Goal: Information Seeking & Learning: Learn about a topic

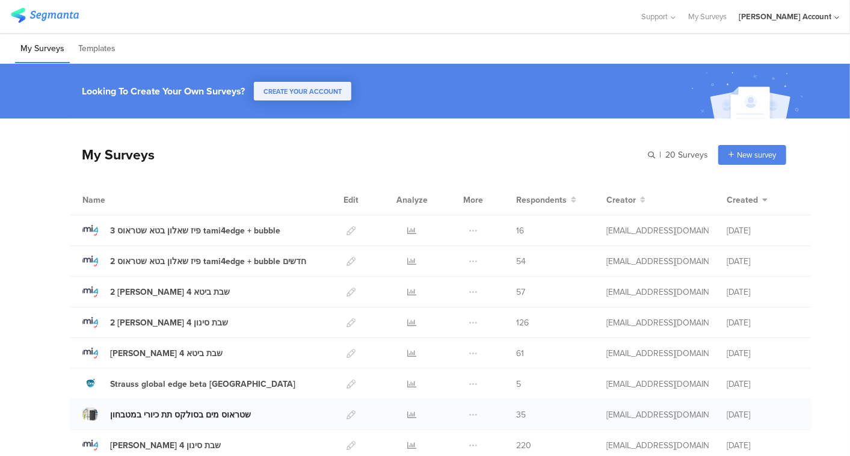
click at [182, 409] on div "שטראוס מים בסולקס תת כיורי במטבחון" at bounding box center [180, 414] width 141 height 13
click at [408, 412] on icon at bounding box center [412, 414] width 9 height 9
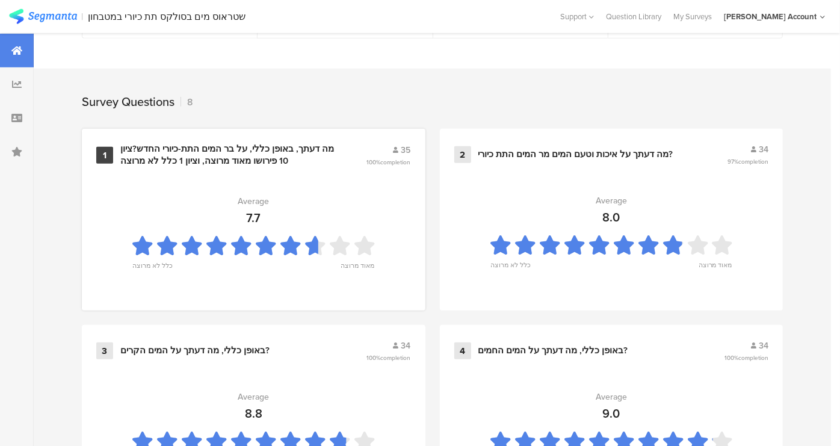
scroll to position [391, 0]
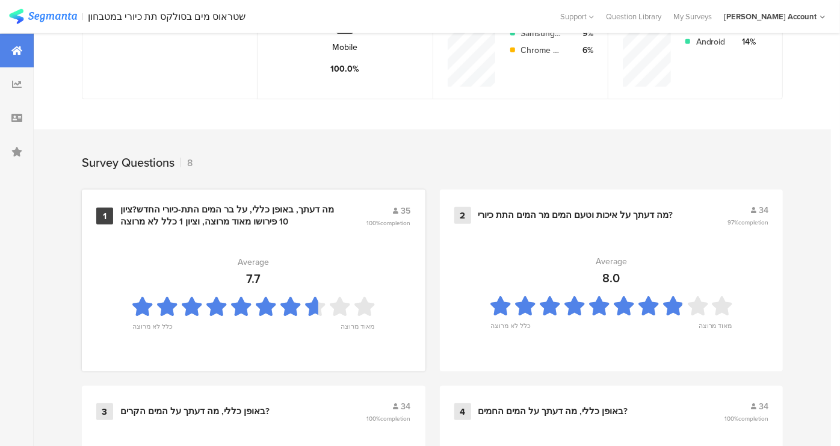
click at [251, 269] on div "7.7" at bounding box center [253, 278] width 14 height 18
click at [242, 205] on div "מה דעתך, באופן כללי, על בר המים התת-כיורי החדש?ציון 10 פירושו מאוד מרוצה, וציון…" at bounding box center [228, 215] width 217 height 23
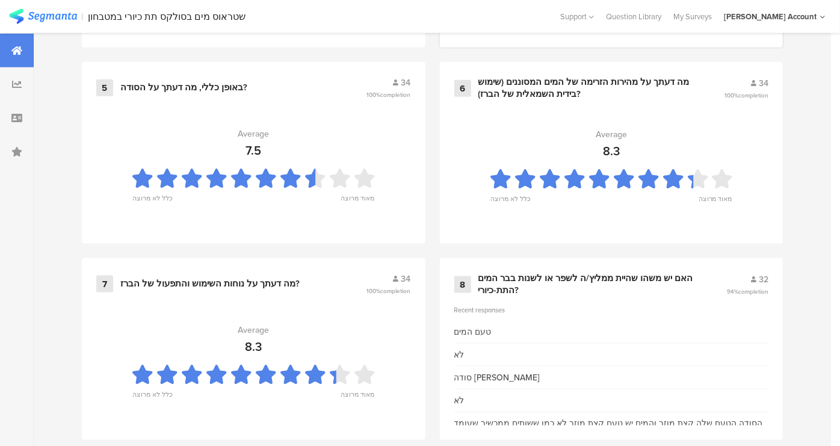
scroll to position [926, 0]
